Goal: Answer question/provide support: Share knowledge or assist other users

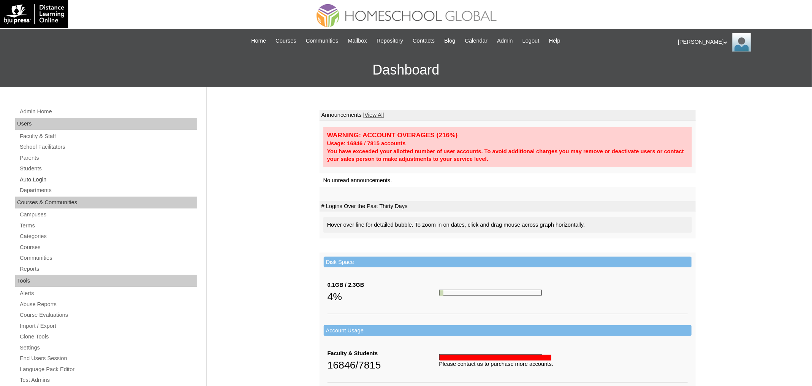
click at [35, 178] on link "Auto Login" at bounding box center [108, 180] width 178 height 10
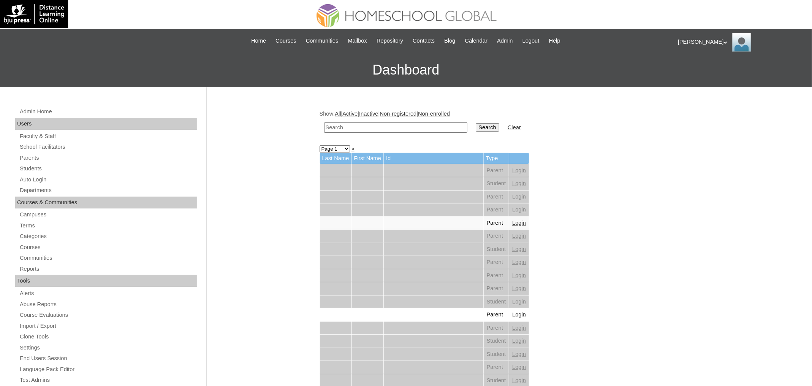
click at [356, 125] on input "text" at bounding box center [395, 127] width 143 height 10
paste input "Krishe Aubrey"
type input "Krishe Aubrey"
click at [476, 123] on input "Search" at bounding box center [488, 127] width 24 height 8
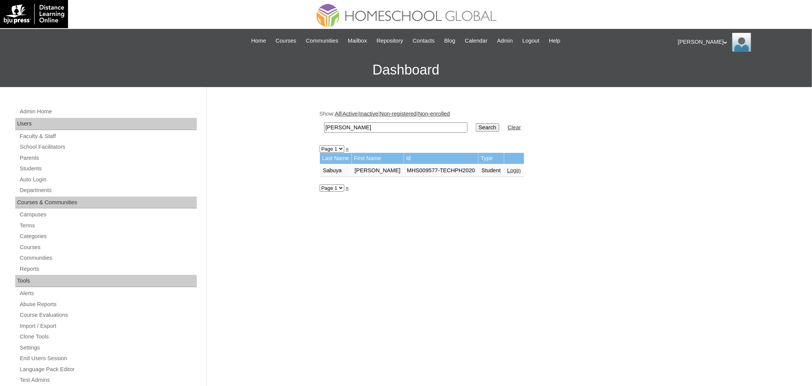
click at [520, 167] on link "Login" at bounding box center [514, 170] width 14 height 6
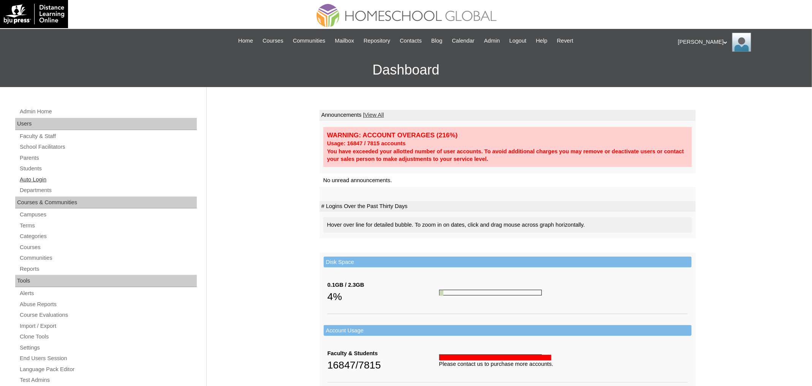
click at [29, 181] on link "Auto Login" at bounding box center [108, 180] width 178 height 10
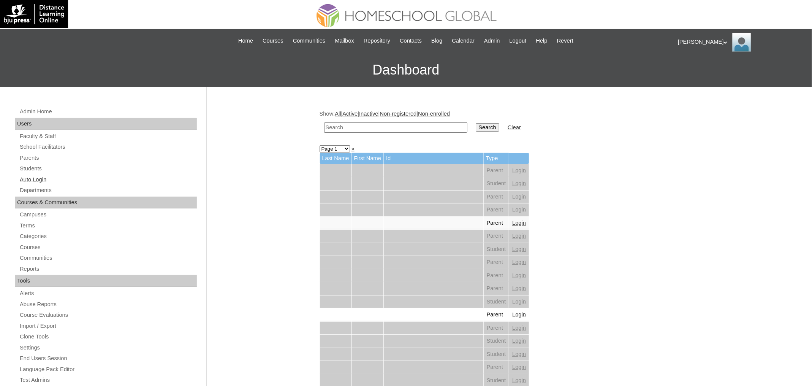
click at [33, 177] on link "Auto Login" at bounding box center [108, 180] width 178 height 10
click at [364, 126] on input "text" at bounding box center [395, 127] width 143 height 10
paste input "Hayette"
type input "Hayette"
click at [476, 123] on input "Search" at bounding box center [488, 127] width 24 height 8
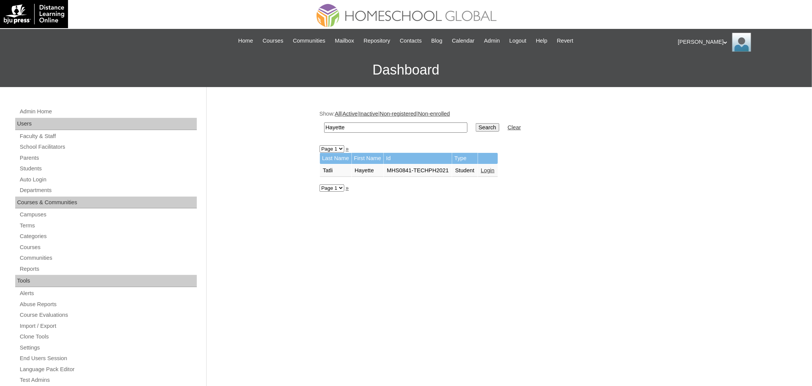
click at [495, 167] on link "Login" at bounding box center [488, 170] width 14 height 6
